Goal: Task Accomplishment & Management: Use online tool/utility

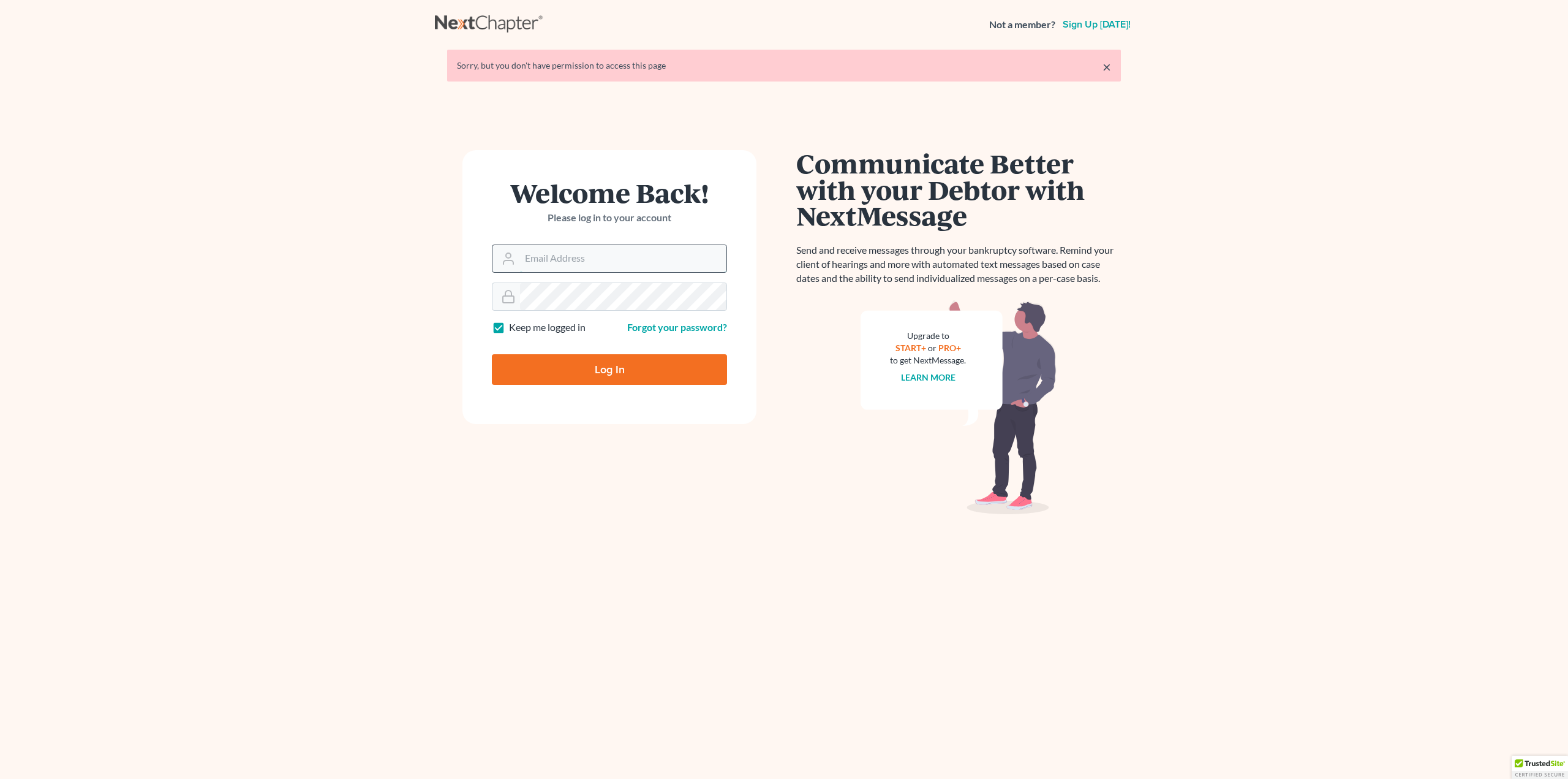
click at [570, 260] on input "Email Address" at bounding box center [623, 259] width 206 height 27
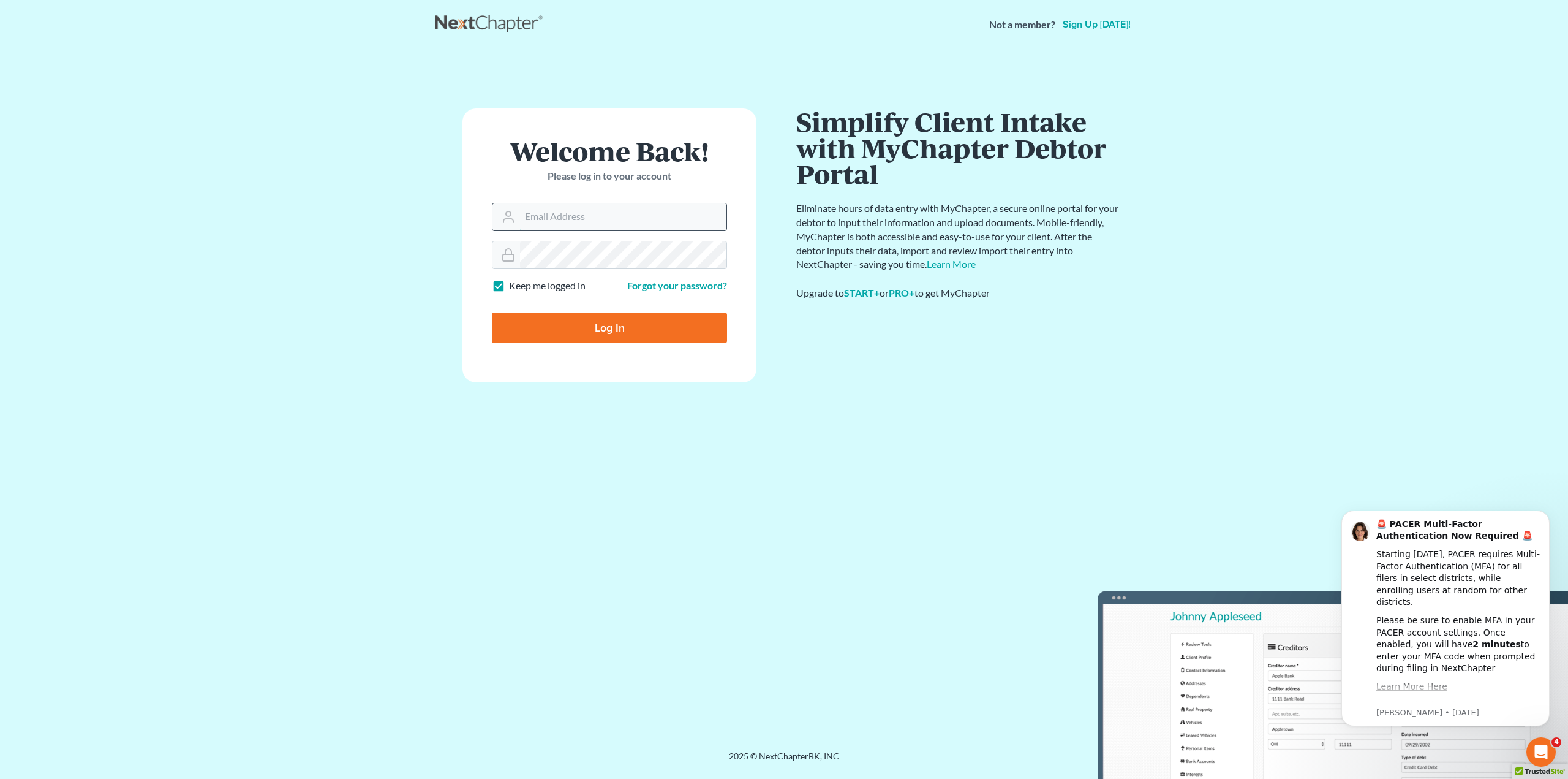
type input "[PERSON_NAME][EMAIL_ADDRESS][DOMAIN_NAME]"
click at [576, 333] on input "Log In" at bounding box center [609, 328] width 235 height 31
type input "Thinking..."
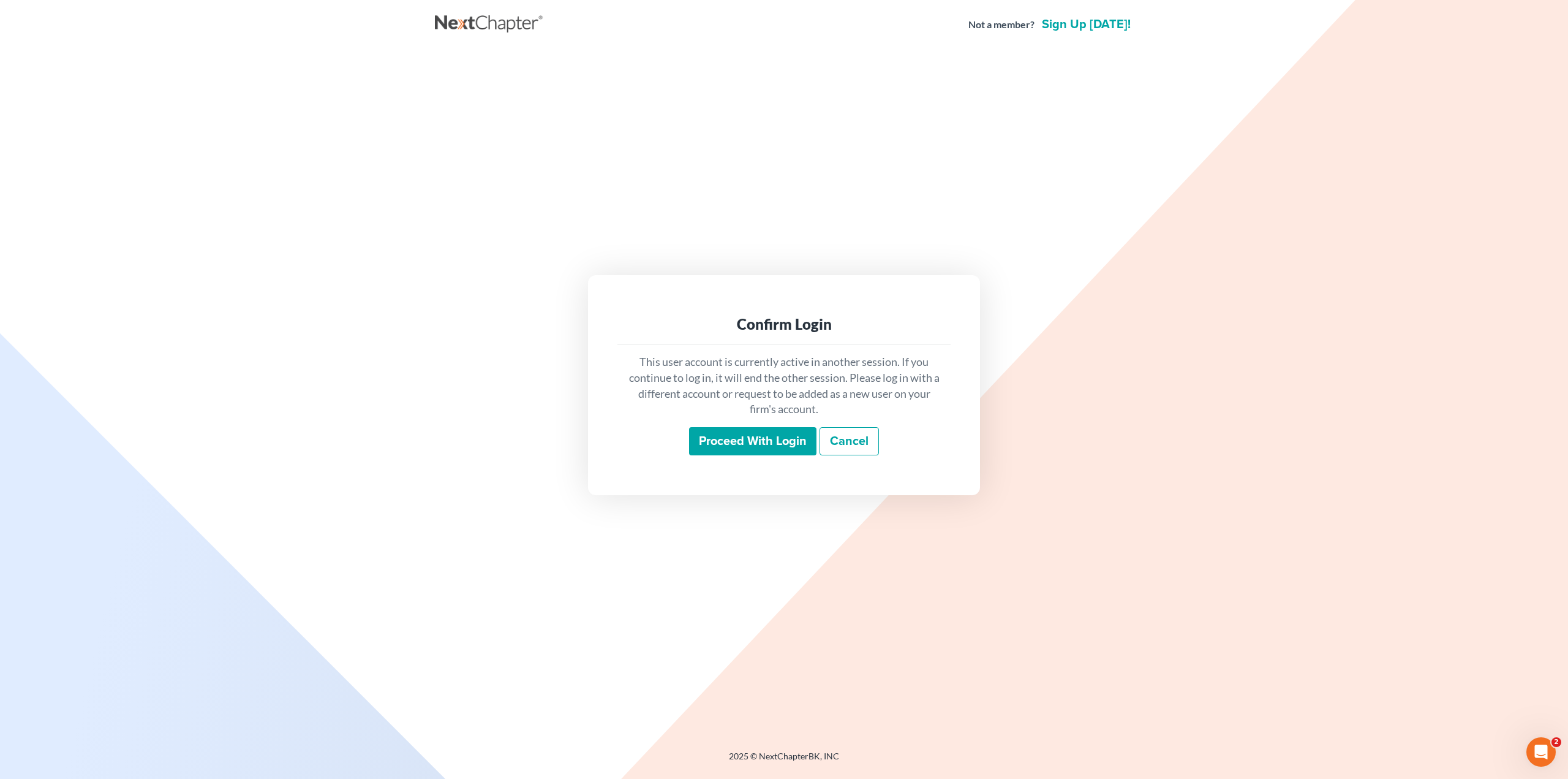
click at [777, 446] on input "Proceed with login" at bounding box center [752, 441] width 127 height 28
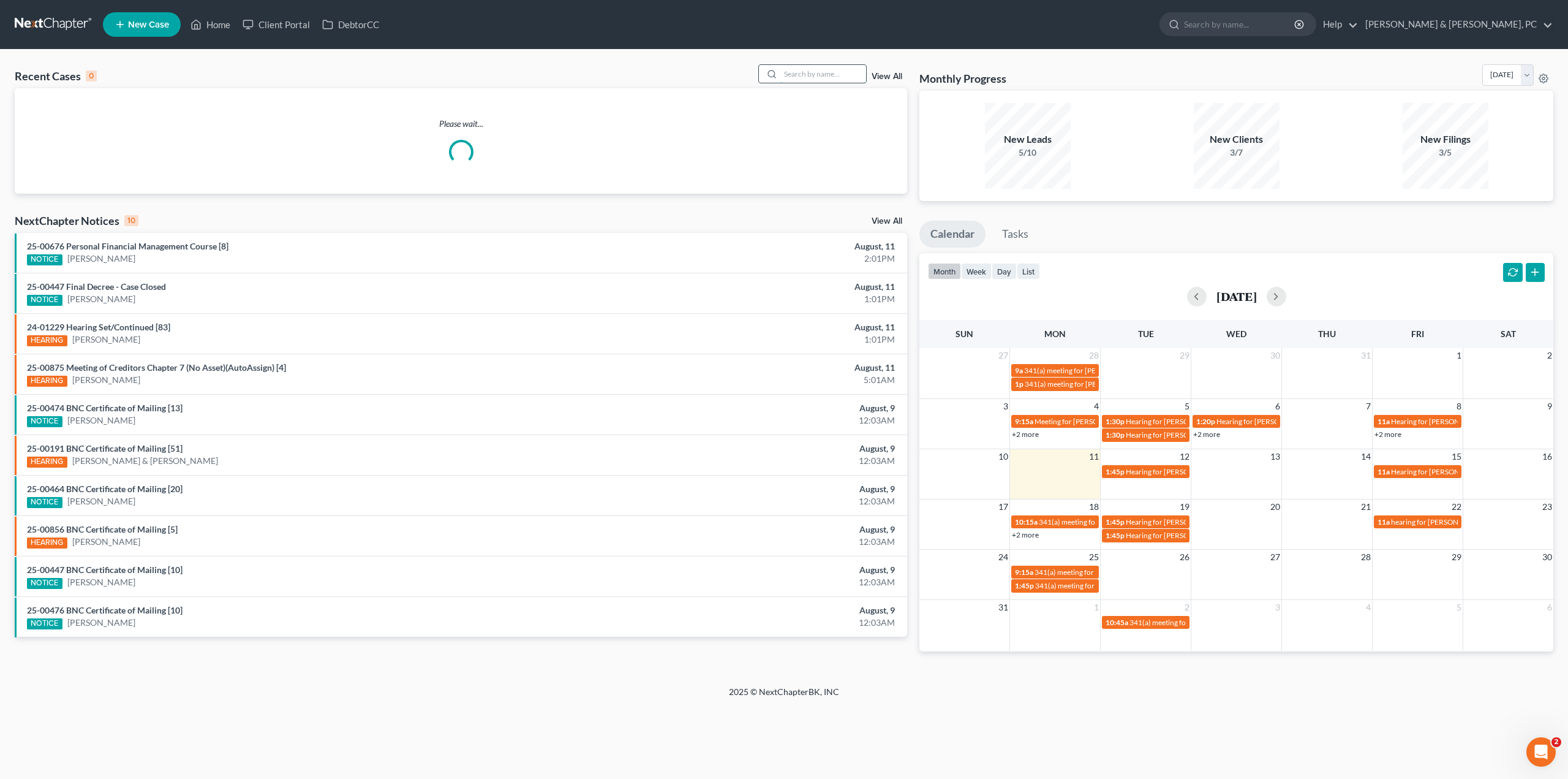
click at [832, 75] on input "search" at bounding box center [823, 73] width 86 height 18
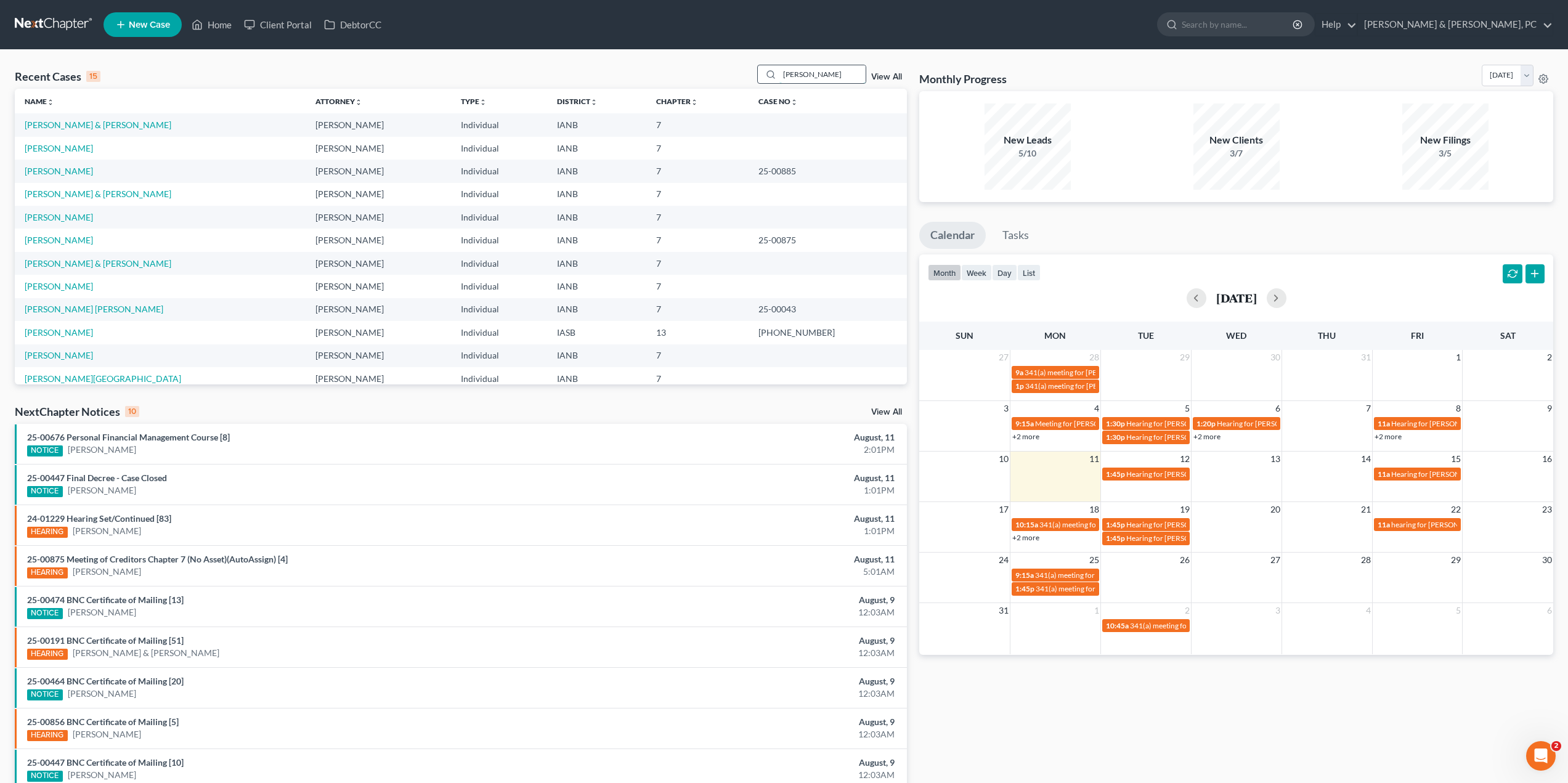
type input "[PERSON_NAME]"
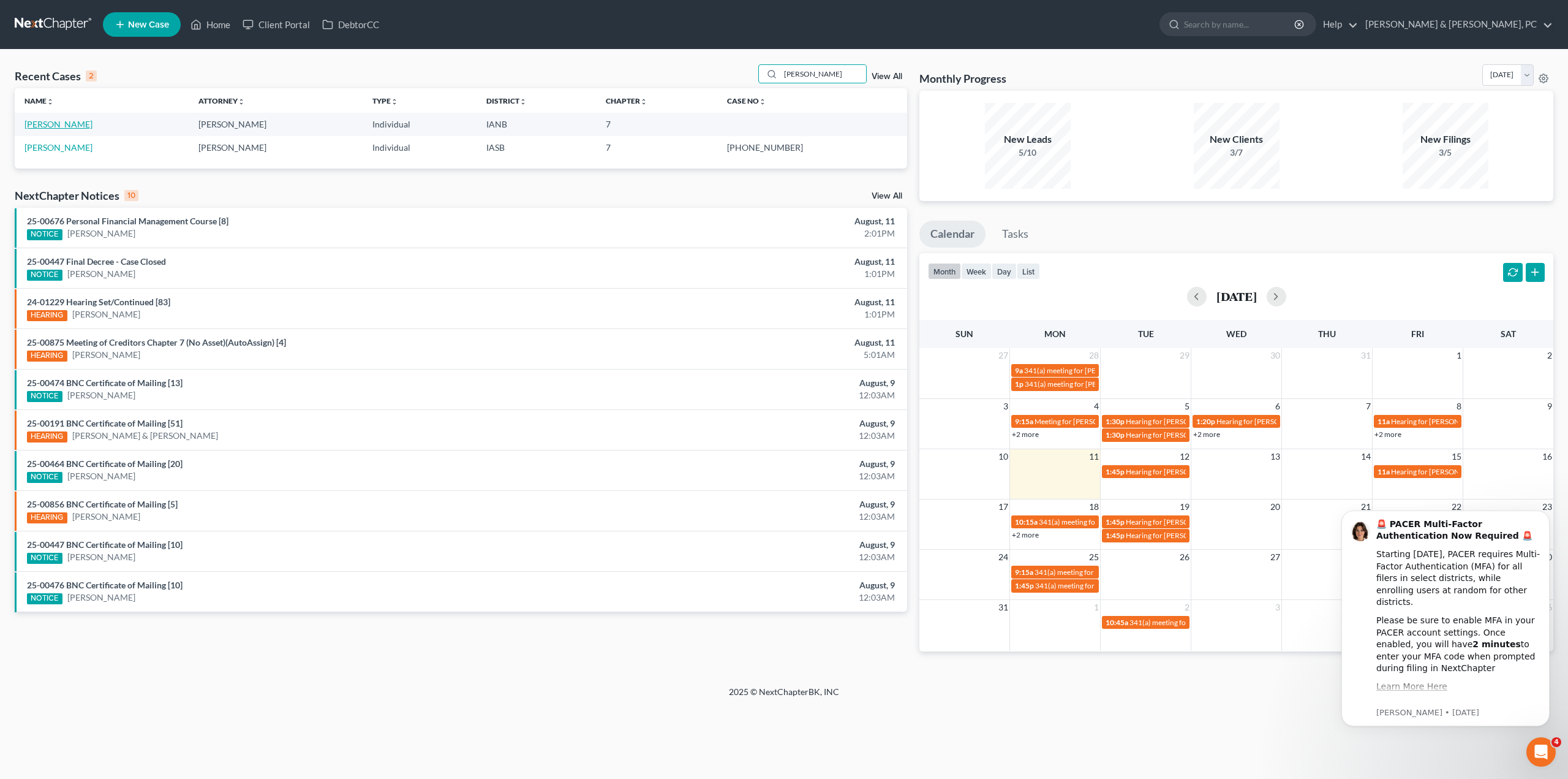
click at [54, 122] on link "Olson, Brian" at bounding box center [58, 124] width 68 height 11
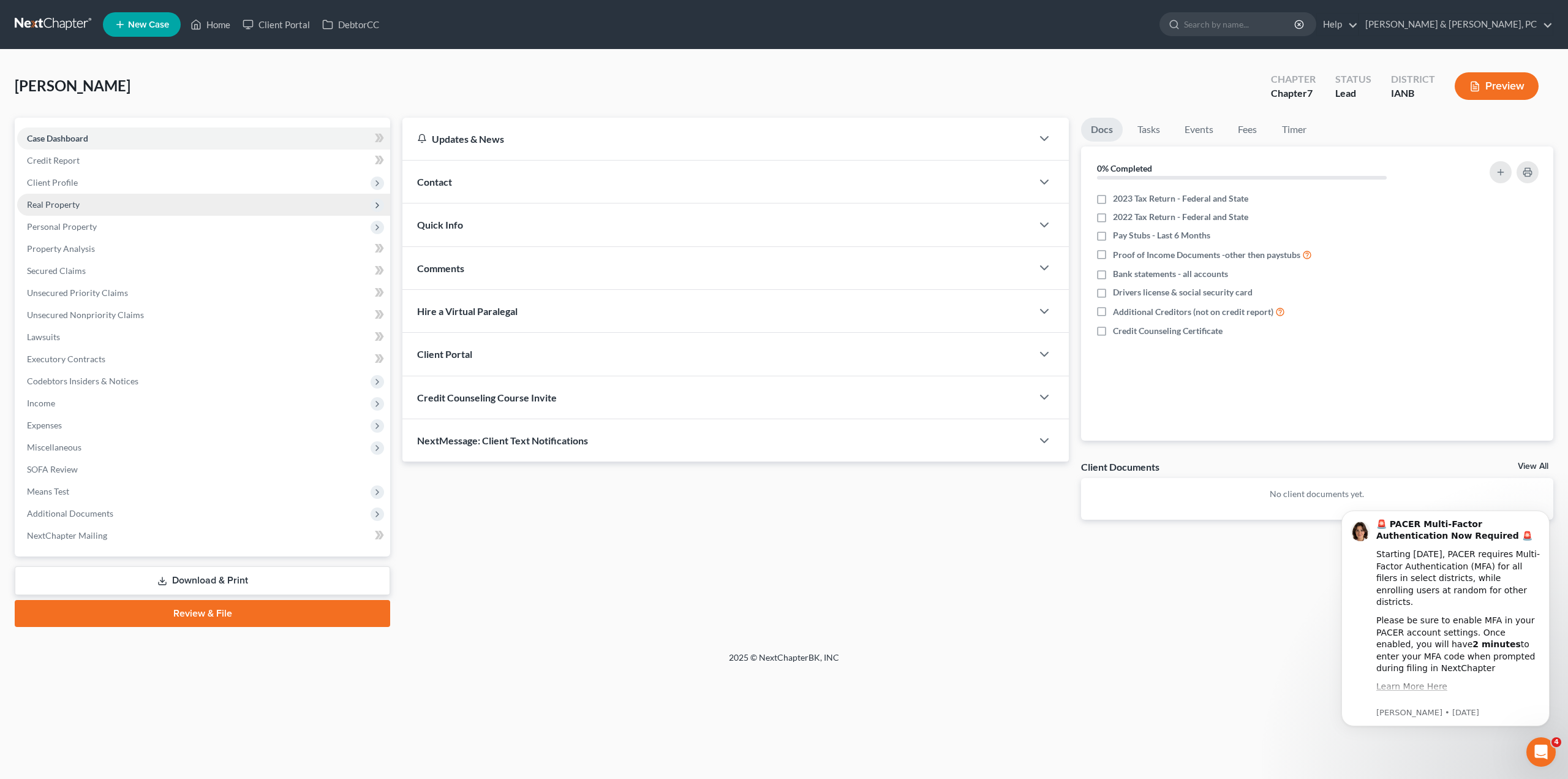
click at [77, 203] on span "Real Property" at bounding box center [53, 204] width 53 height 11
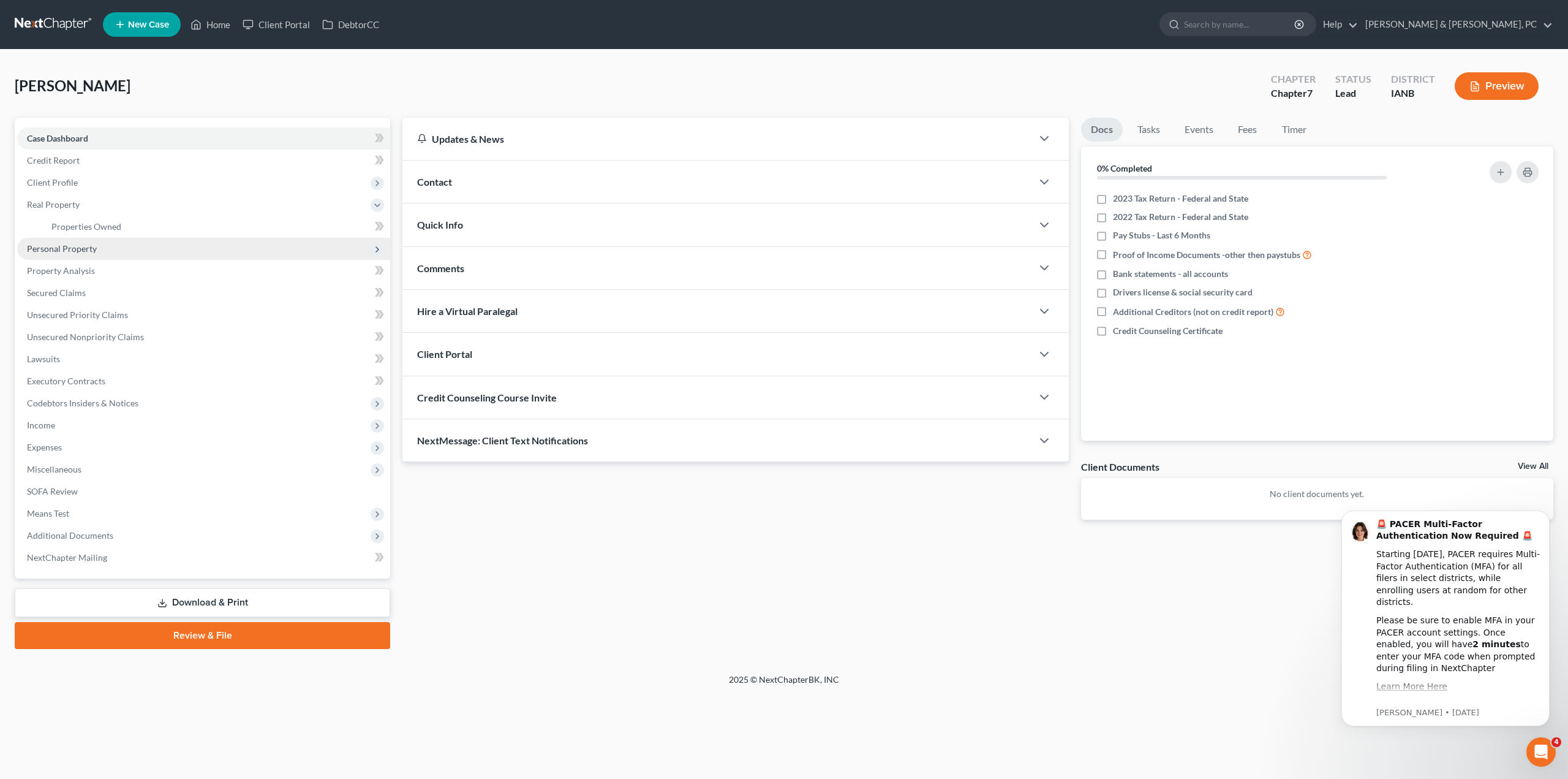
click at [69, 252] on span "Personal Property" at bounding box center [61, 249] width 70 height 11
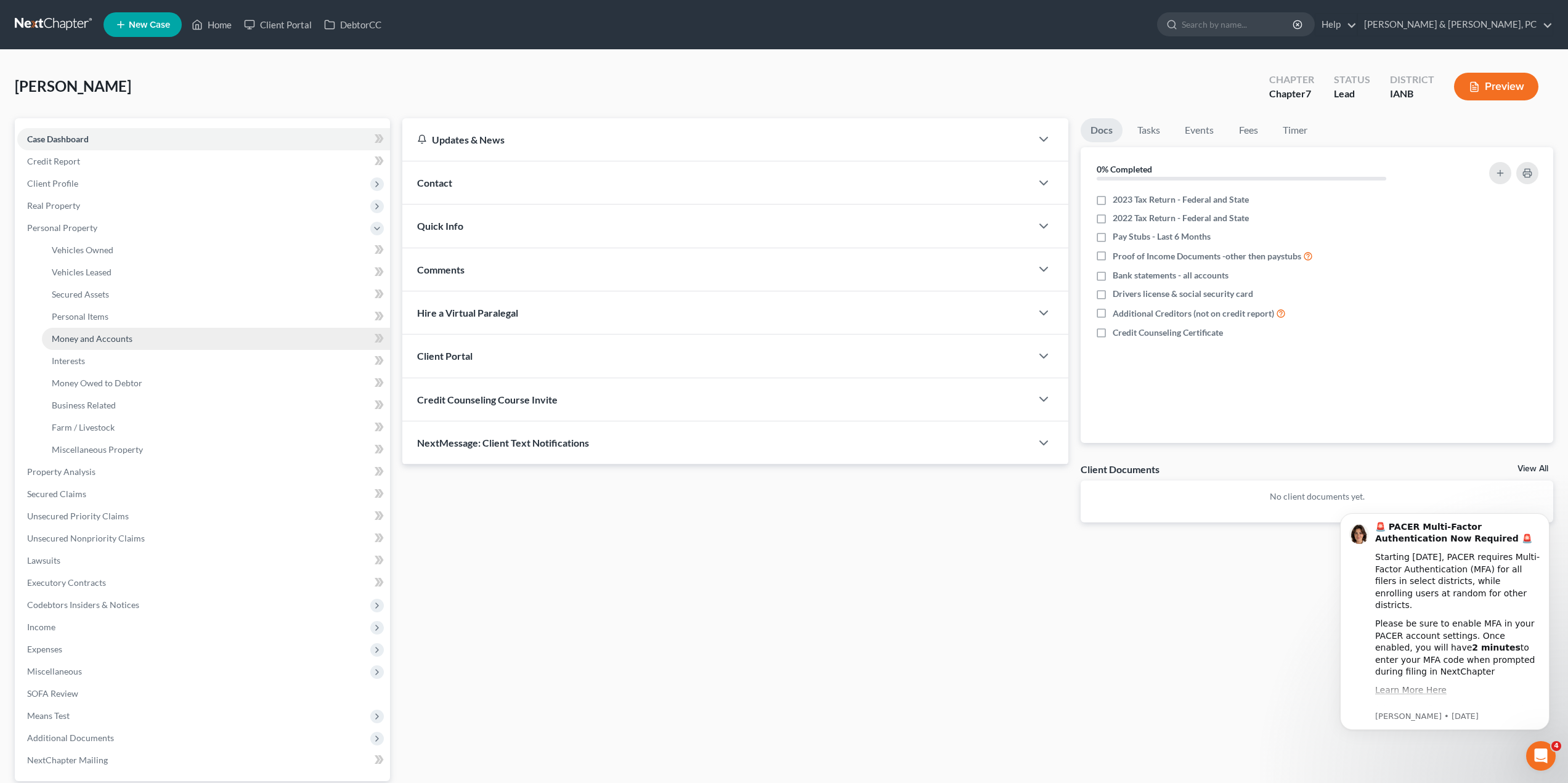
click at [98, 336] on span "Money and Accounts" at bounding box center [92, 338] width 81 height 11
